Goal: Check status

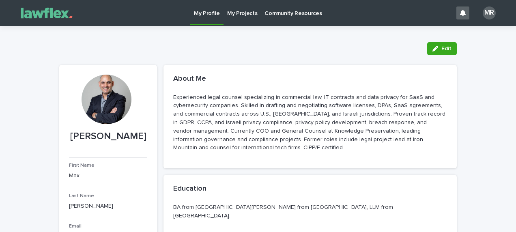
click at [241, 11] on p "My Projects" at bounding box center [242, 8] width 30 height 17
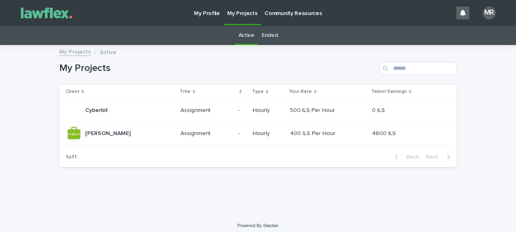
click at [95, 134] on p "[PERSON_NAME]" at bounding box center [108, 133] width 47 height 9
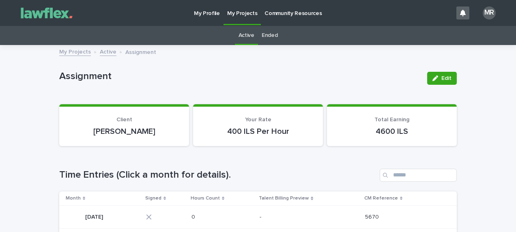
click at [262, 37] on link "Ended" at bounding box center [270, 35] width 16 height 19
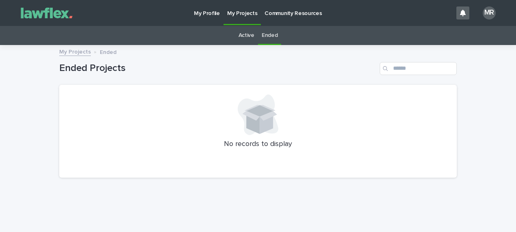
click at [243, 38] on link "Active" at bounding box center [247, 35] width 16 height 19
